Goal: Navigation & Orientation: Find specific page/section

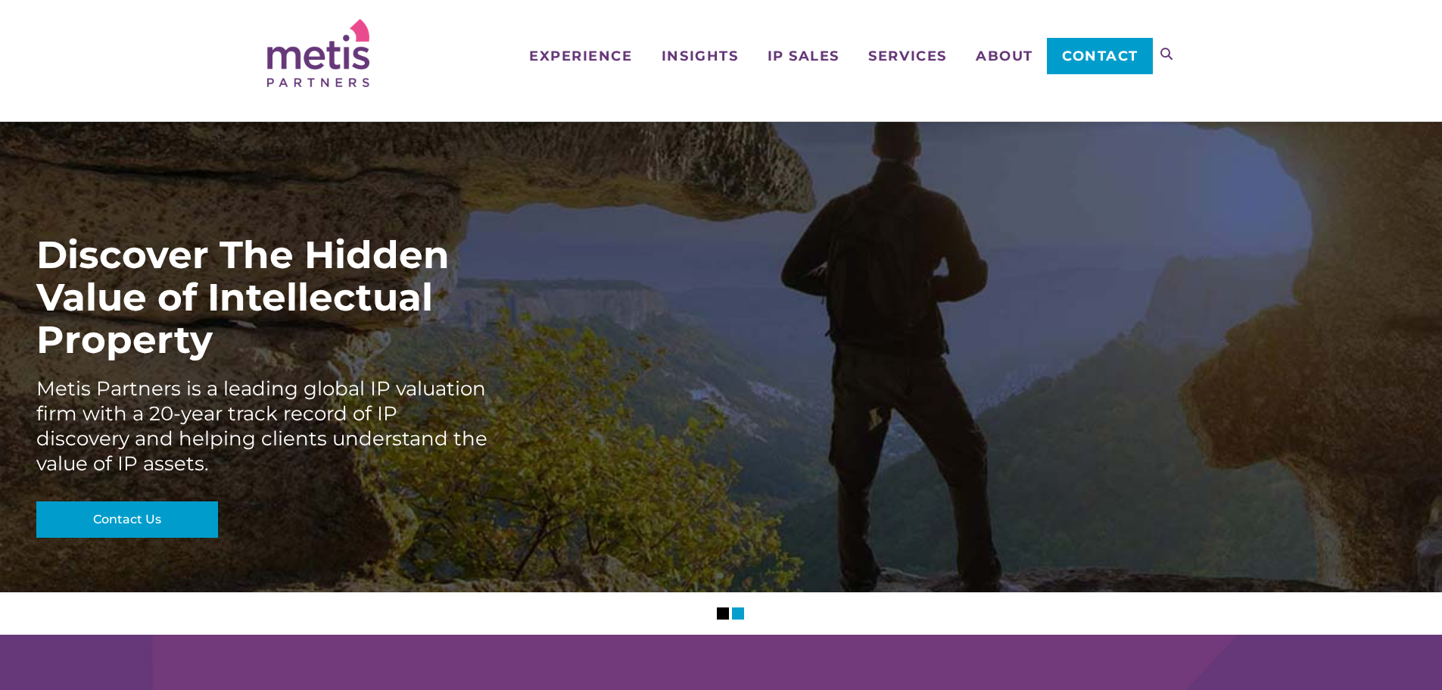
click at [1010, 61] on span "About" at bounding box center [1005, 56] width 58 height 14
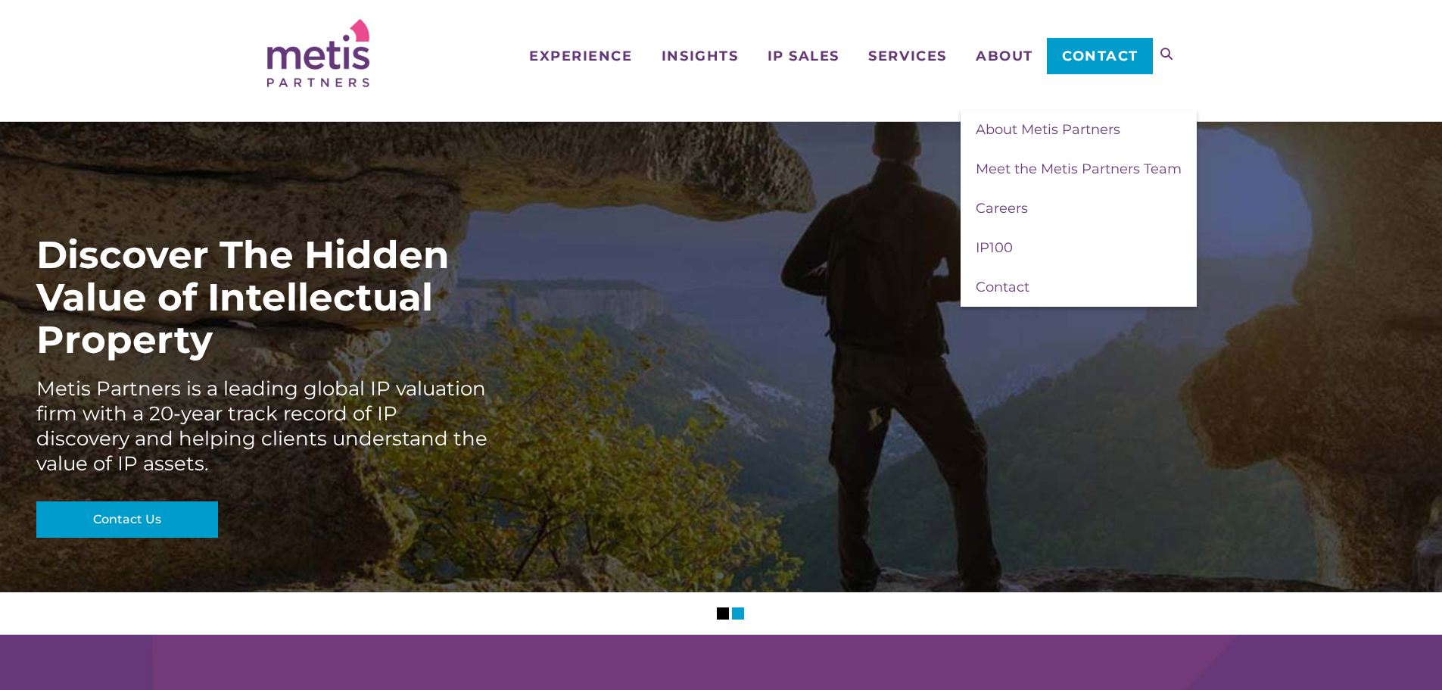
click at [914, 64] on ul "Experience Who We Work With Industries & Sectors Insights Articles/Insights & P…" at bounding box center [833, 37] width 638 height 74
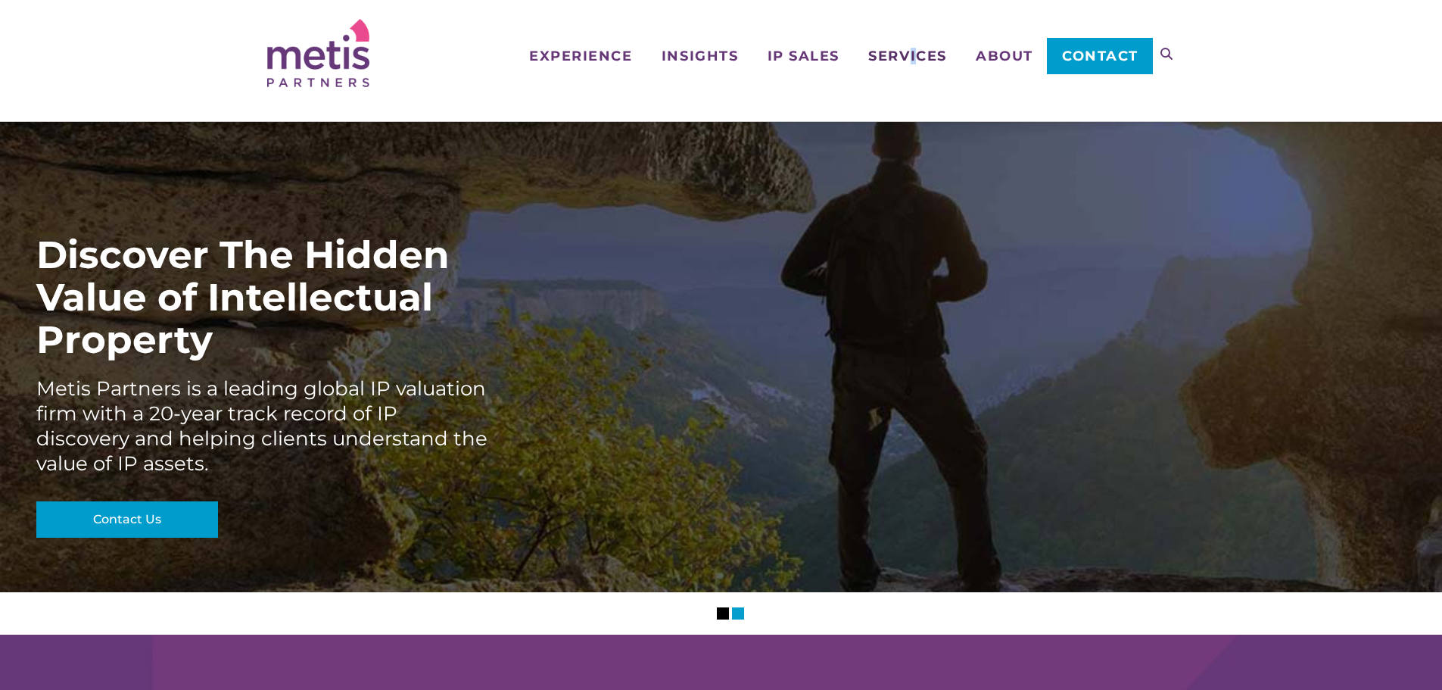
click at [911, 54] on span "Services" at bounding box center [907, 56] width 78 height 14
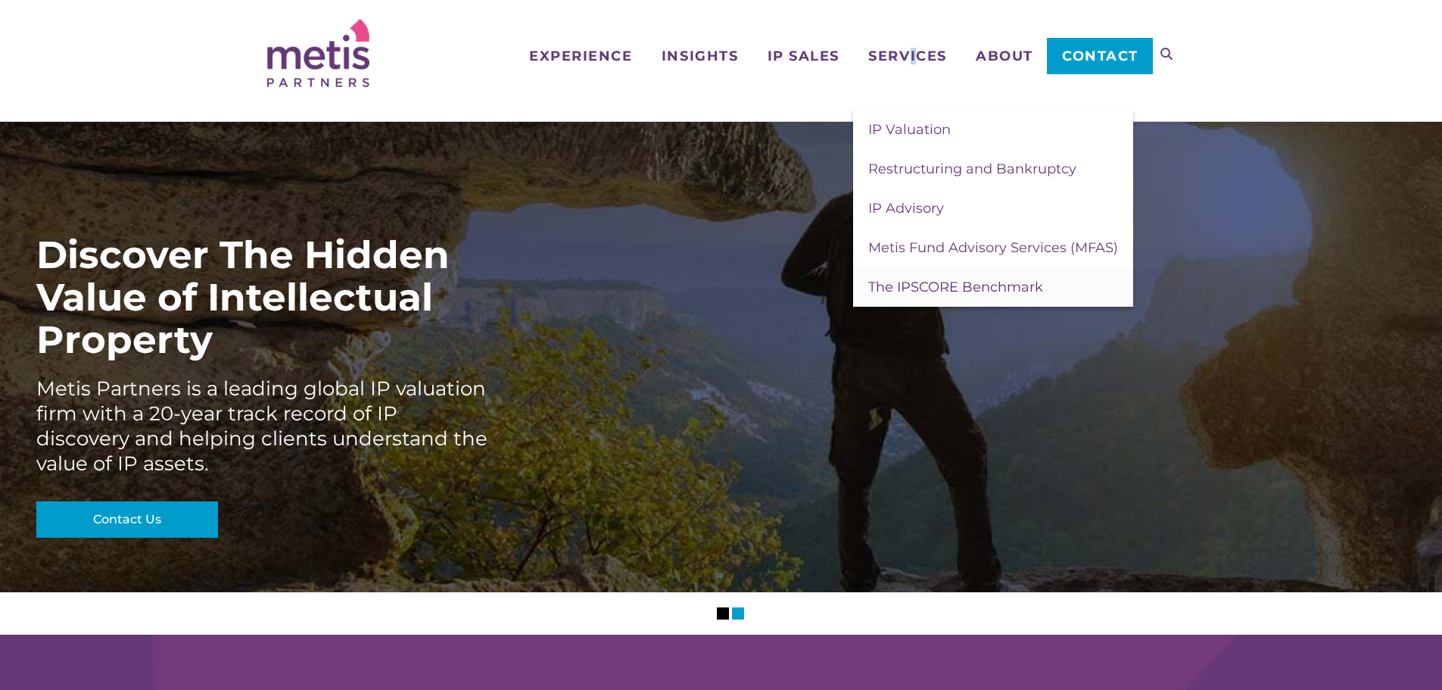
click at [960, 281] on span "The IPSCORE Benchmark" at bounding box center [955, 287] width 175 height 17
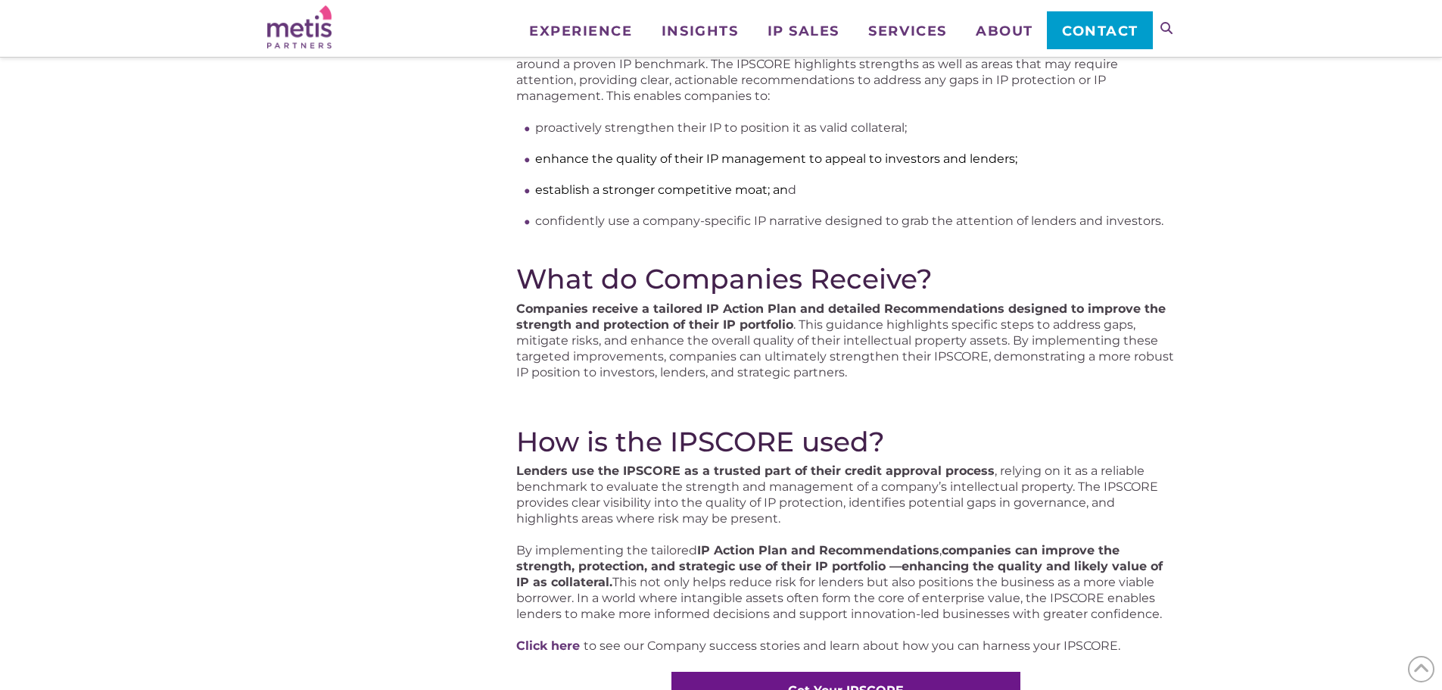
scroll to position [757, 0]
